Goal: Navigation & Orientation: Find specific page/section

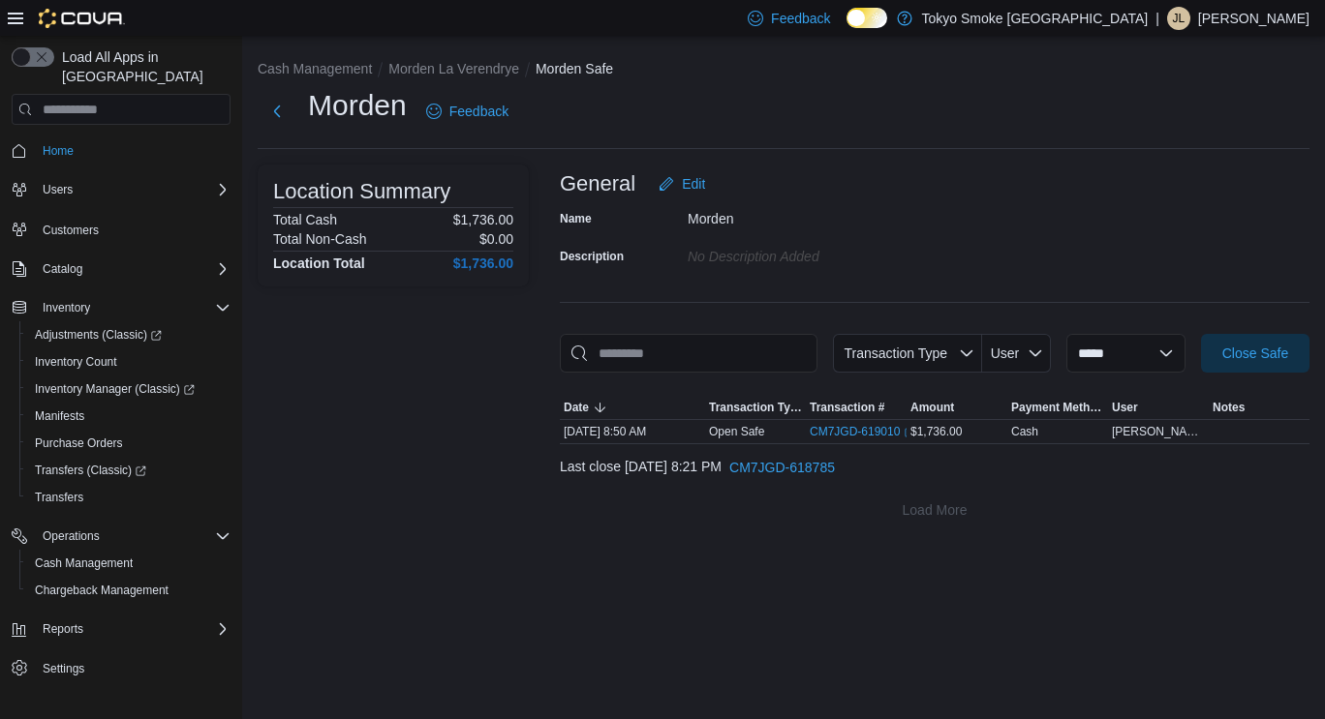
click at [1224, 15] on p "[PERSON_NAME]" at bounding box center [1253, 18] width 111 height 23
click at [1182, 183] on span "Sign Out" at bounding box center [1184, 185] width 52 height 19
